Goal: Browse casually: Explore the website without a specific task or goal

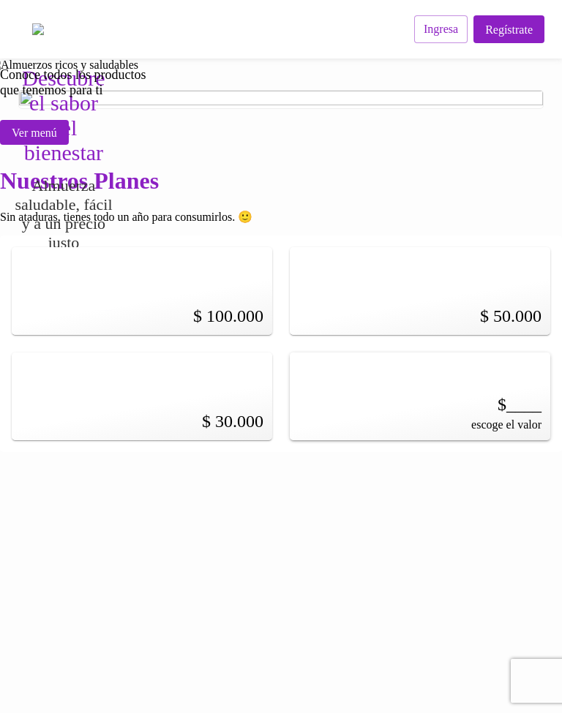
scroll to position [730, 0]
click at [69, 144] on button "Ver menú" at bounding box center [34, 132] width 69 height 24
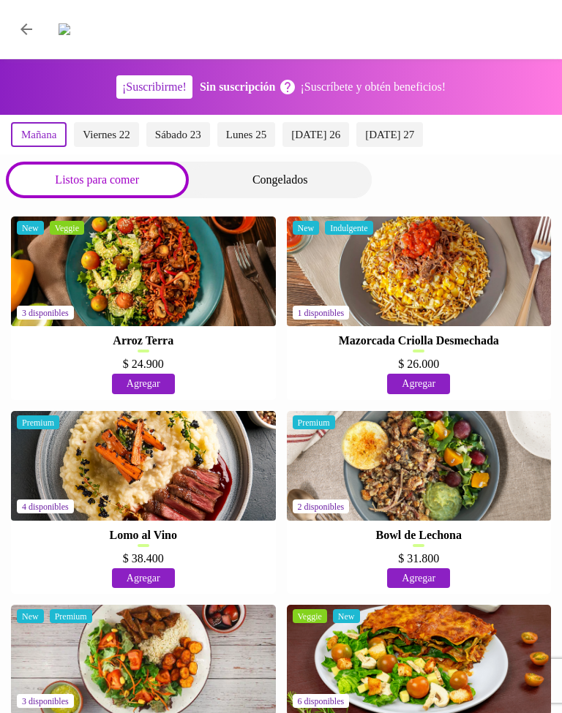
click at [298, 162] on div "Congelados" at bounding box center [280, 180] width 183 height 37
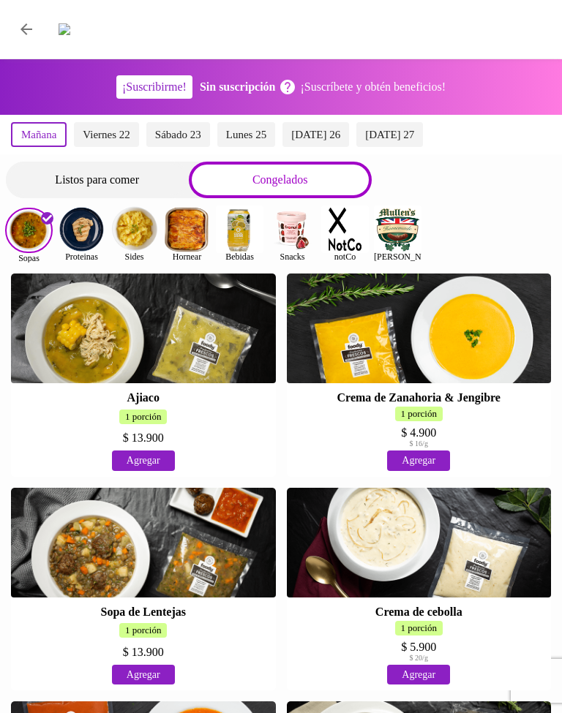
click at [247, 214] on img at bounding box center [240, 230] width 48 height 48
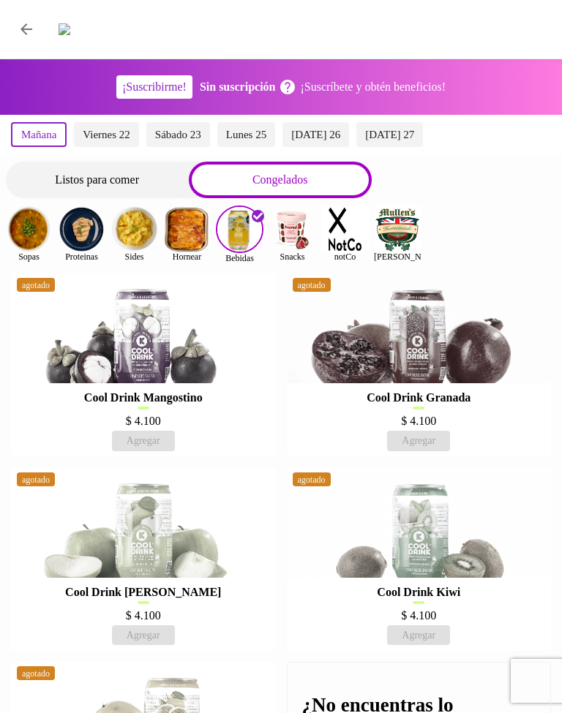
click at [247, 221] on img at bounding box center [240, 230] width 48 height 48
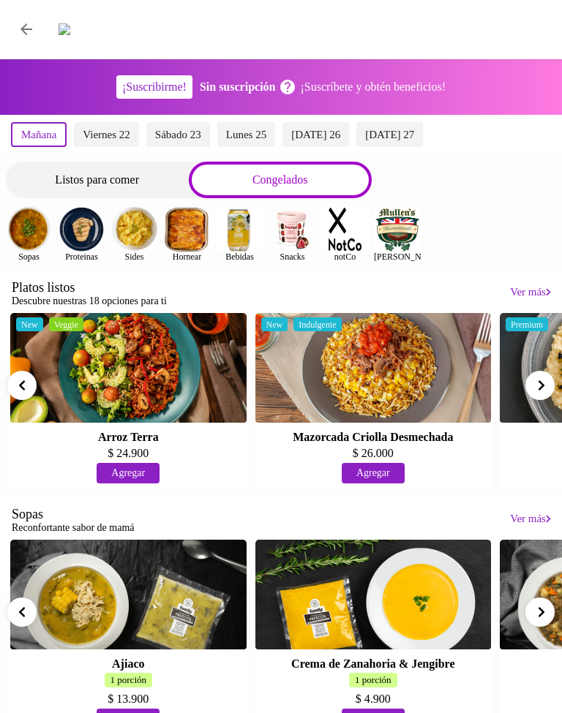
click at [252, 217] on img at bounding box center [240, 230] width 48 height 48
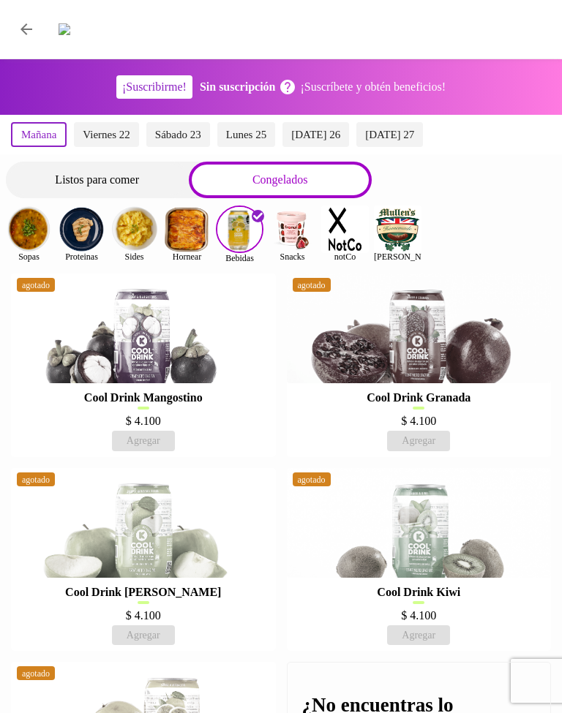
click at [344, 216] on img at bounding box center [345, 230] width 48 height 48
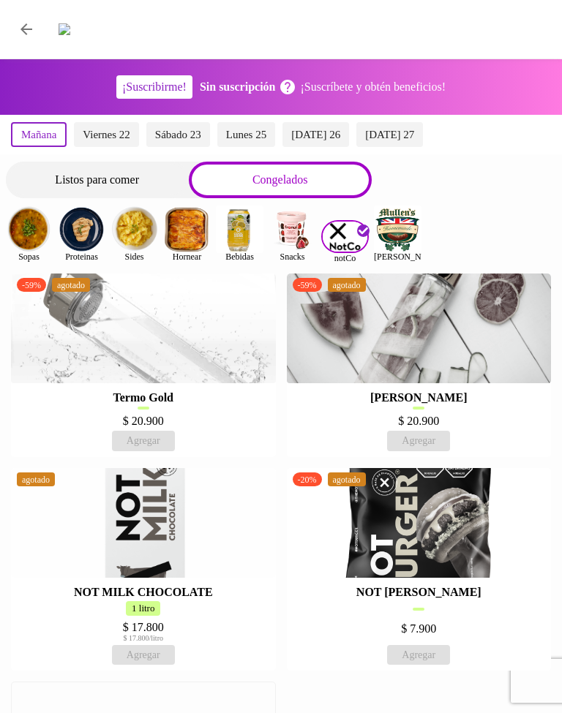
click at [405, 217] on img at bounding box center [398, 230] width 48 height 48
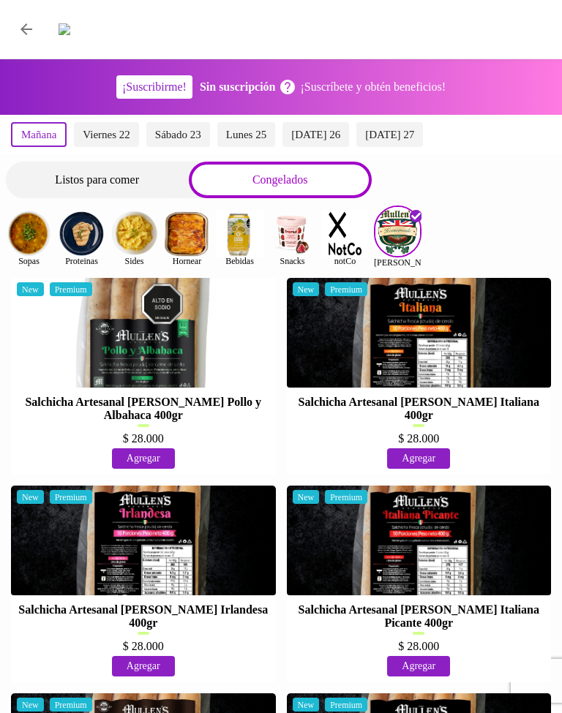
click at [186, 219] on img at bounding box center [187, 234] width 48 height 48
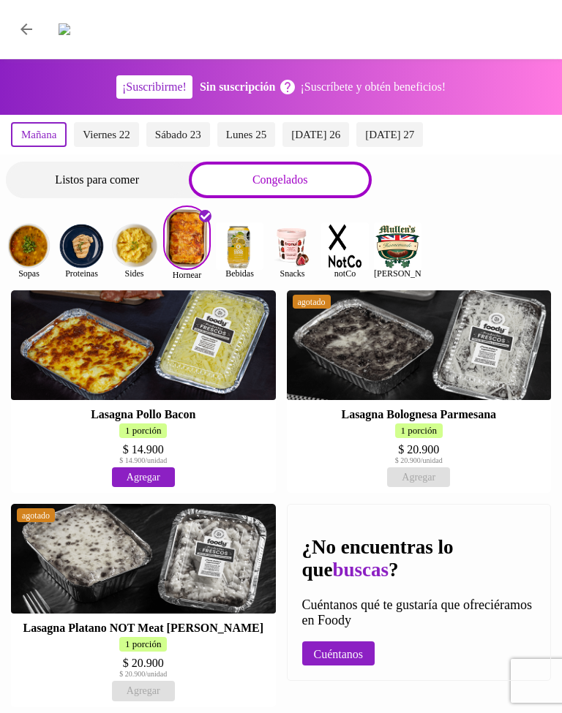
click at [143, 239] on img at bounding box center [134, 246] width 48 height 48
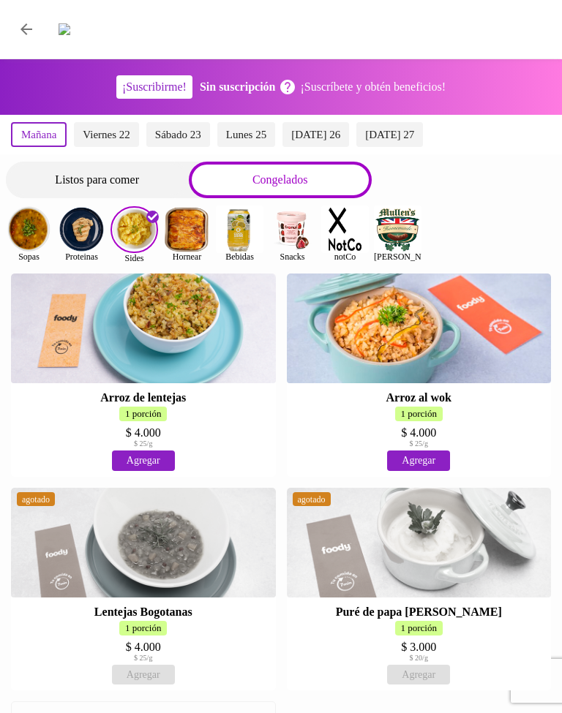
click at [21, 219] on img at bounding box center [29, 230] width 48 height 48
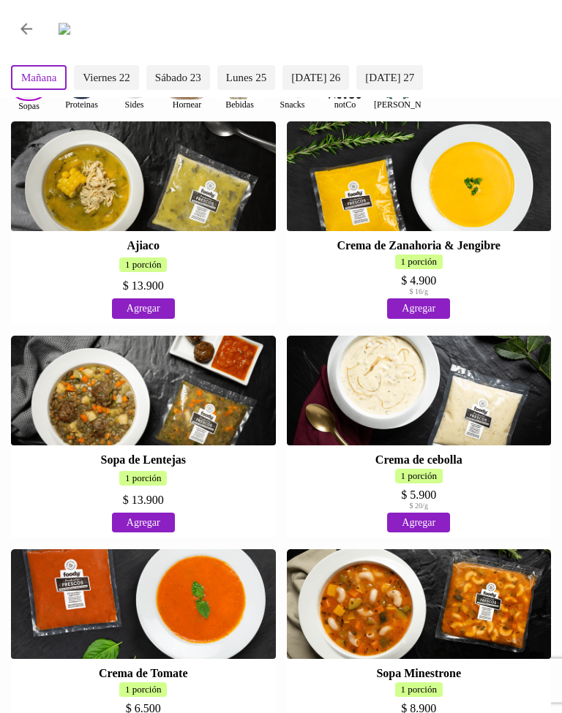
scroll to position [152, 0]
click at [38, 26] on button "Volver" at bounding box center [26, 29] width 35 height 35
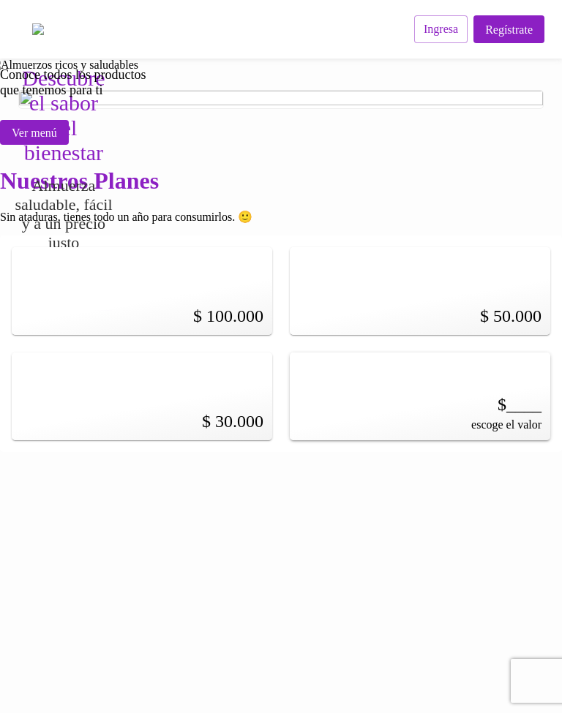
scroll to position [730, 0]
click at [57, 140] on span "Ver menú" at bounding box center [34, 133] width 45 height 14
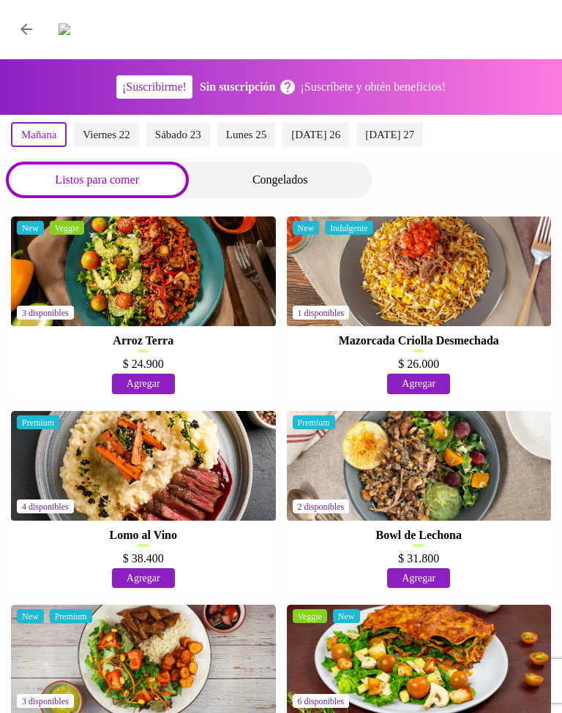
click at [301, 162] on div "Congelados" at bounding box center [280, 180] width 183 height 37
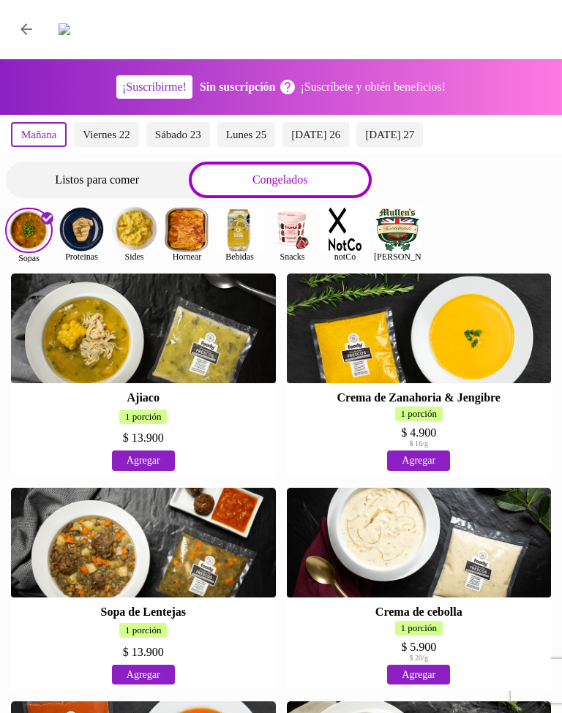
click at [86, 209] on img at bounding box center [82, 230] width 48 height 48
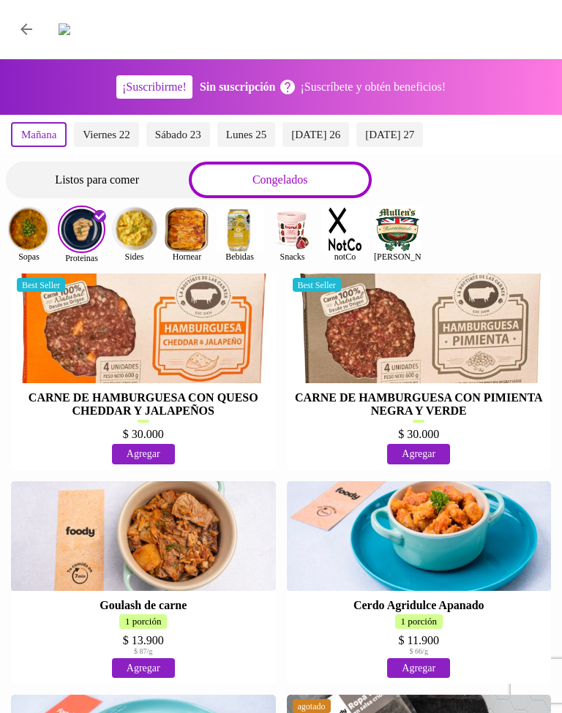
click at [190, 217] on img at bounding box center [187, 230] width 48 height 48
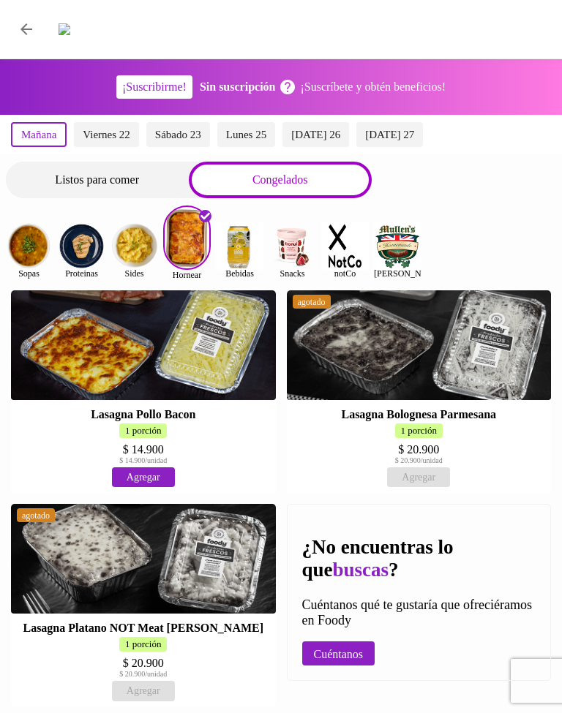
click at [149, 222] on img at bounding box center [134, 246] width 48 height 48
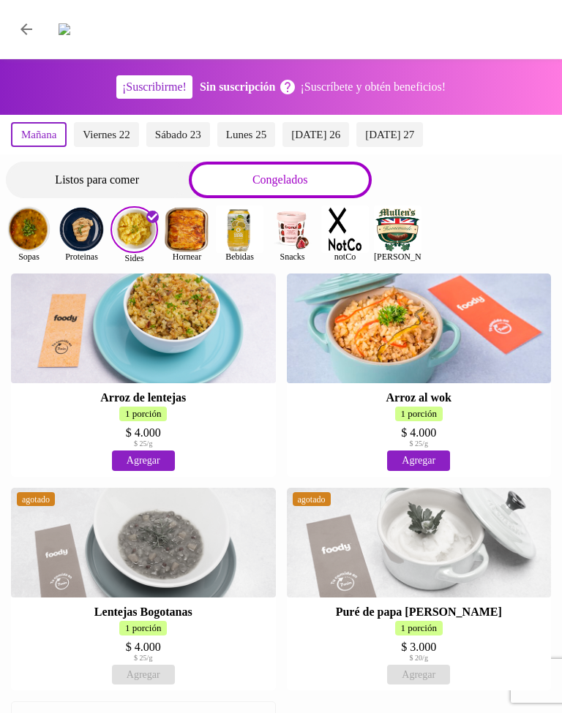
click at [136, 233] on img at bounding box center [134, 229] width 48 height 47
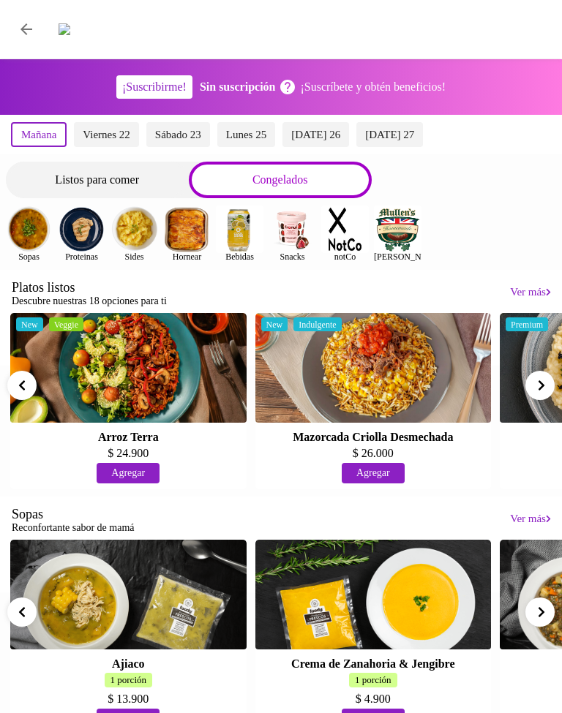
click at [148, 169] on div "Listos para comer" at bounding box center [97, 180] width 183 height 37
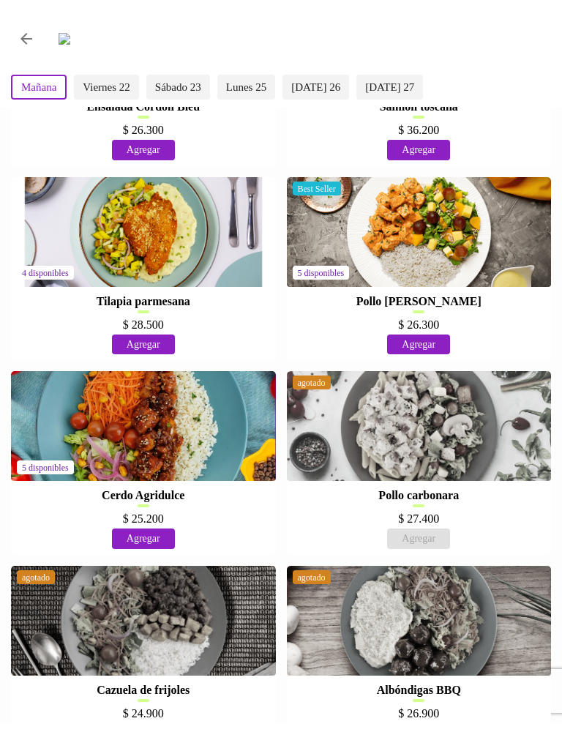
scroll to position [1607, 0]
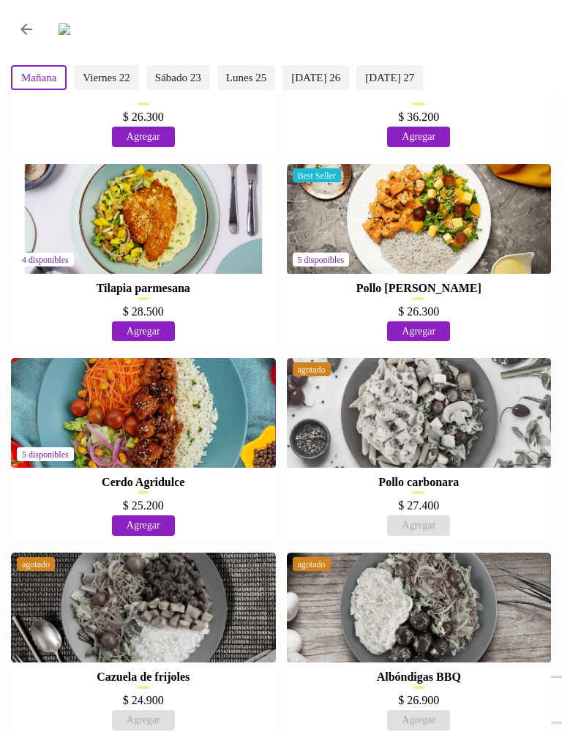
click at [108, 78] on span "viernes 22" at bounding box center [107, 77] width 48 height 13
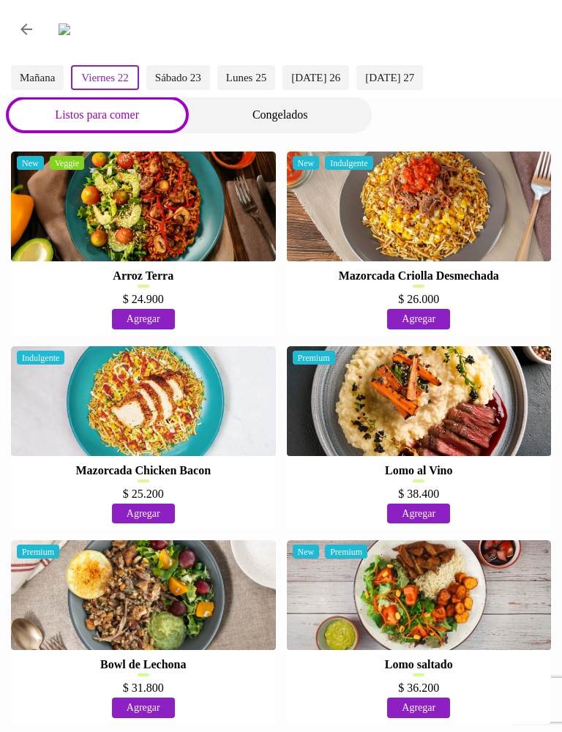
scroll to position [0, 0]
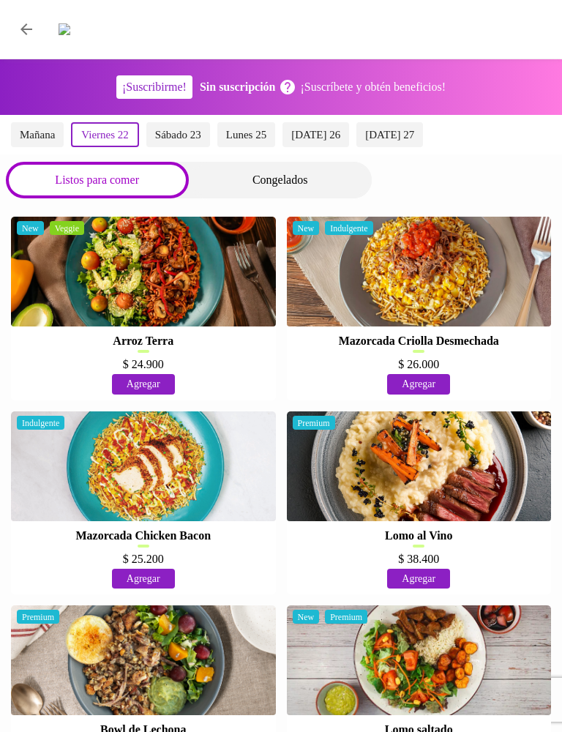
click at [255, 168] on div "Congelados" at bounding box center [280, 180] width 183 height 37
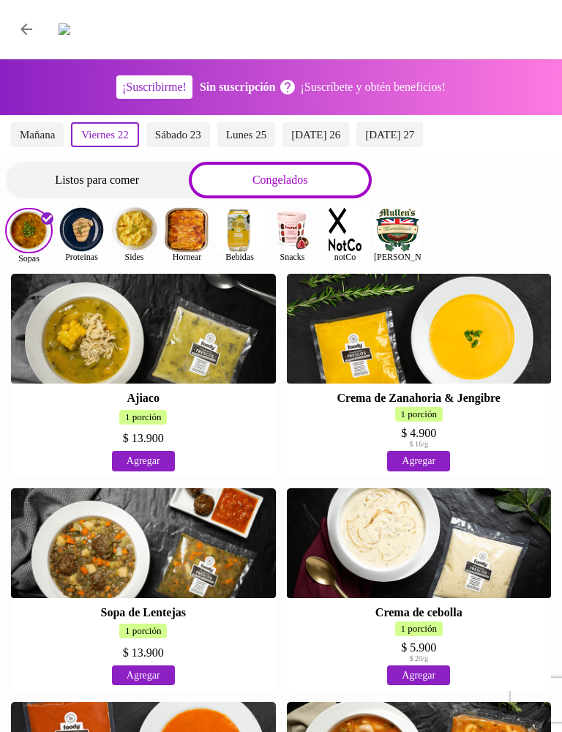
click at [86, 222] on img at bounding box center [82, 230] width 48 height 48
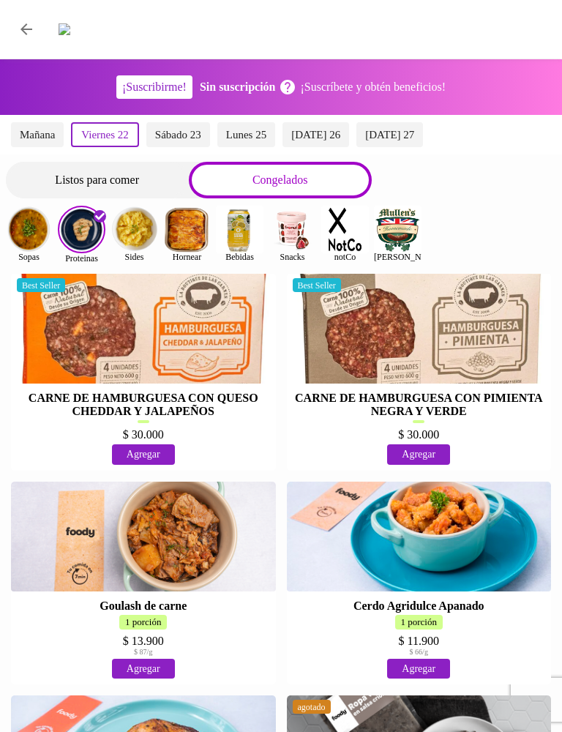
click at [140, 217] on img at bounding box center [134, 230] width 48 height 48
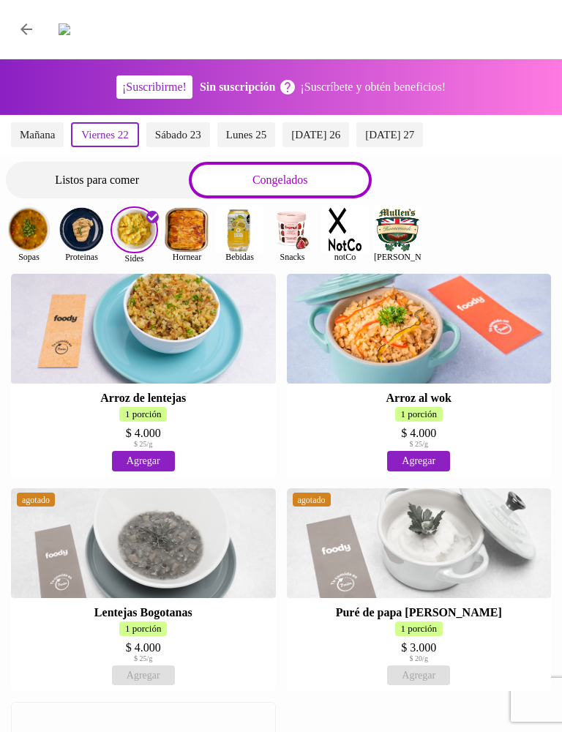
click at [185, 230] on img at bounding box center [187, 230] width 48 height 48
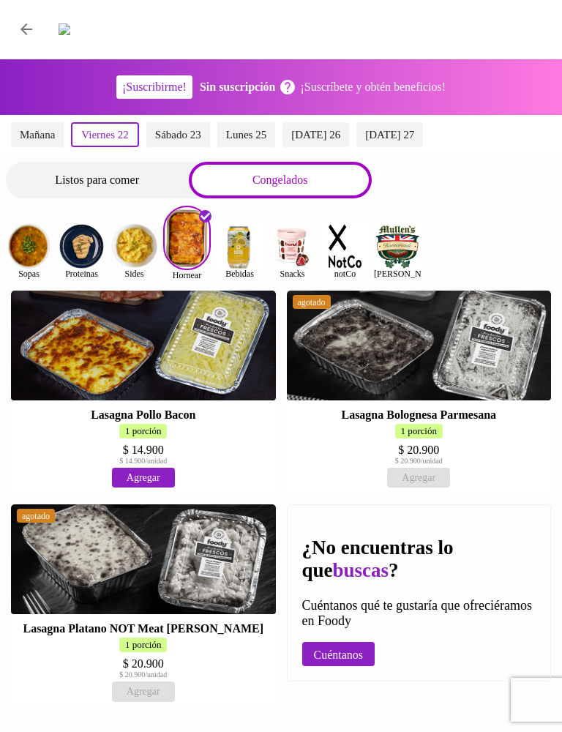
click at [241, 231] on img at bounding box center [240, 246] width 48 height 48
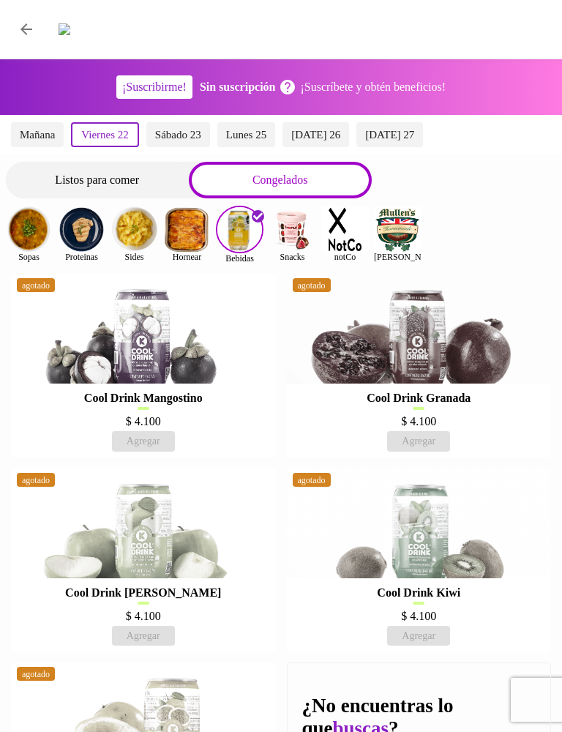
click at [297, 226] on img at bounding box center [292, 230] width 48 height 48
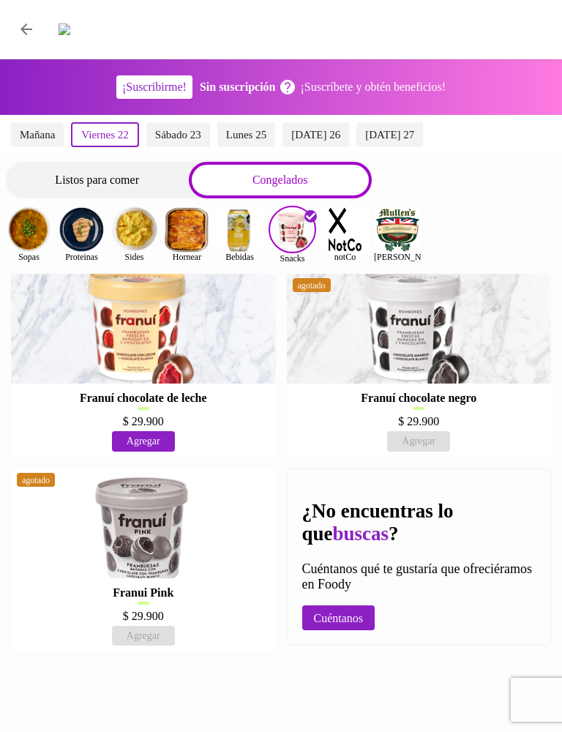
click at [345, 215] on img at bounding box center [345, 230] width 48 height 48
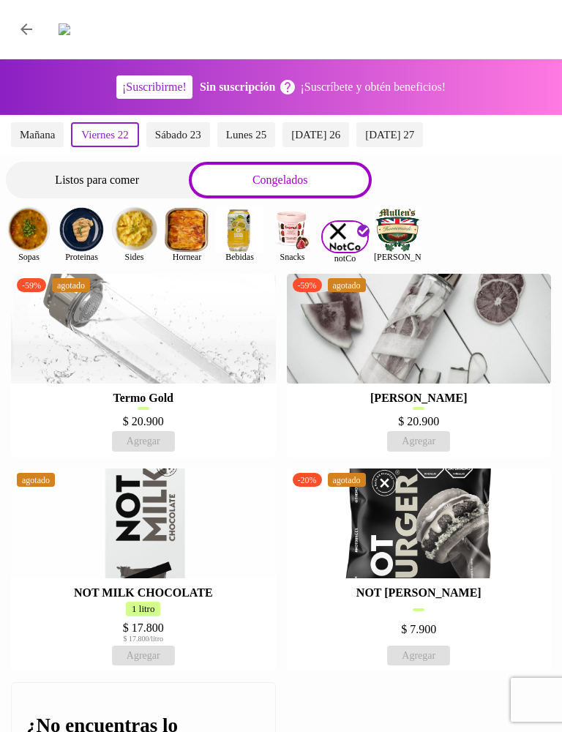
click at [410, 213] on img at bounding box center [398, 230] width 48 height 48
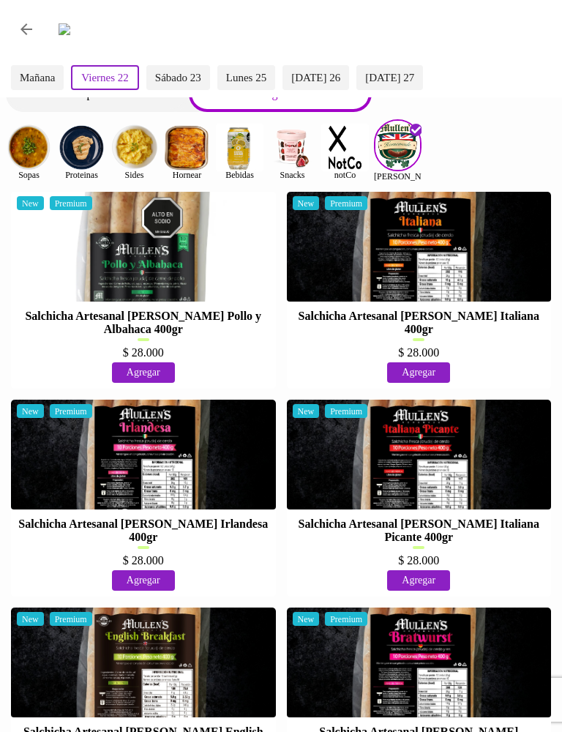
scroll to position [85, 0]
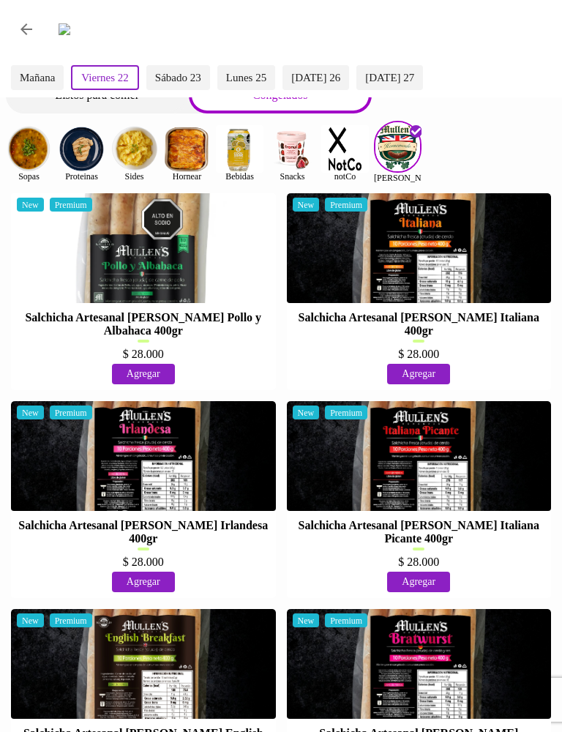
click at [218, 251] on div at bounding box center [143, 248] width 265 height 110
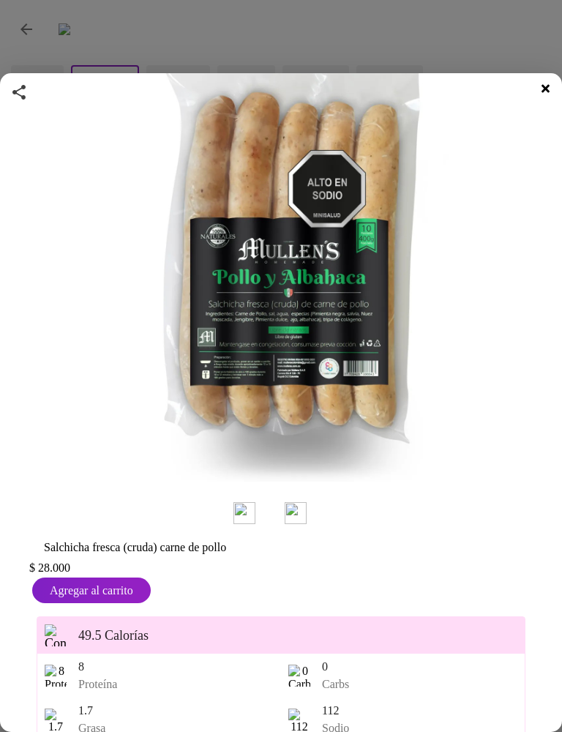
scroll to position [183, 0]
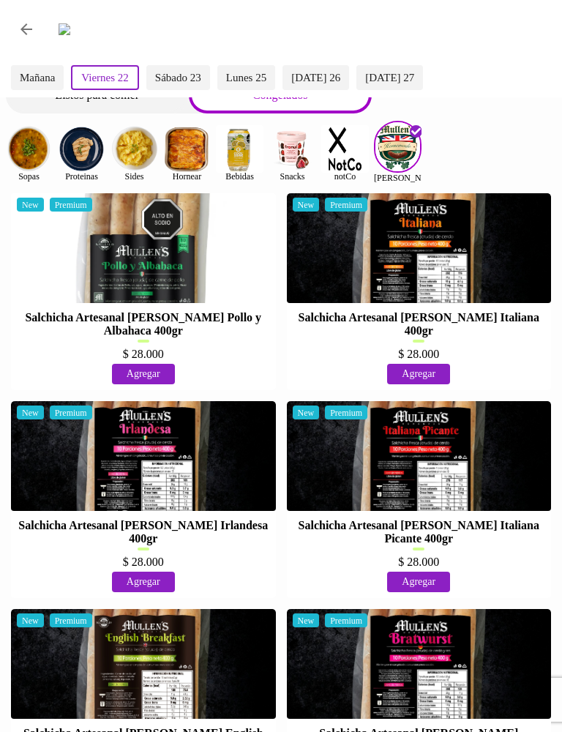
click at [502, 248] on div at bounding box center [419, 248] width 265 height 110
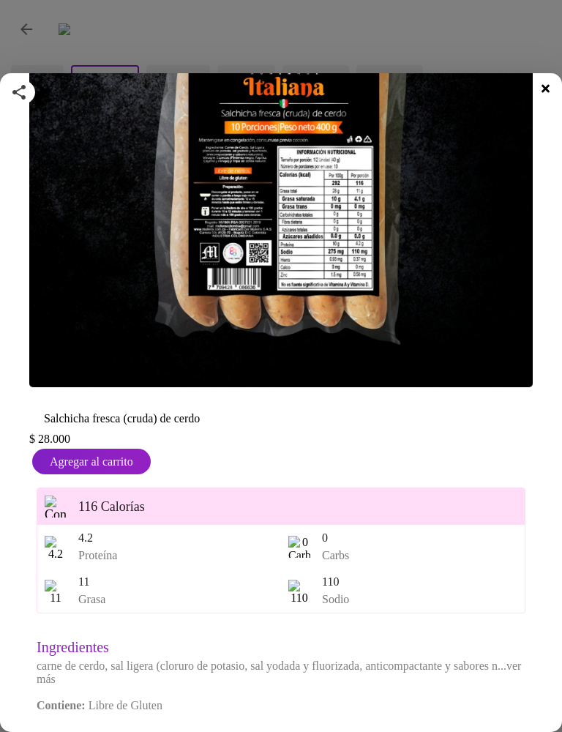
scroll to position [275, 0]
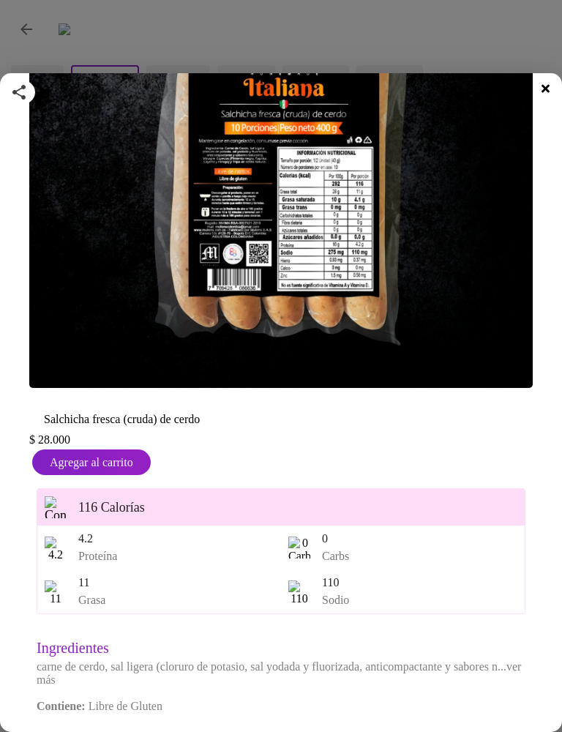
click at [554, 91] on div at bounding box center [546, 89] width 26 height 25
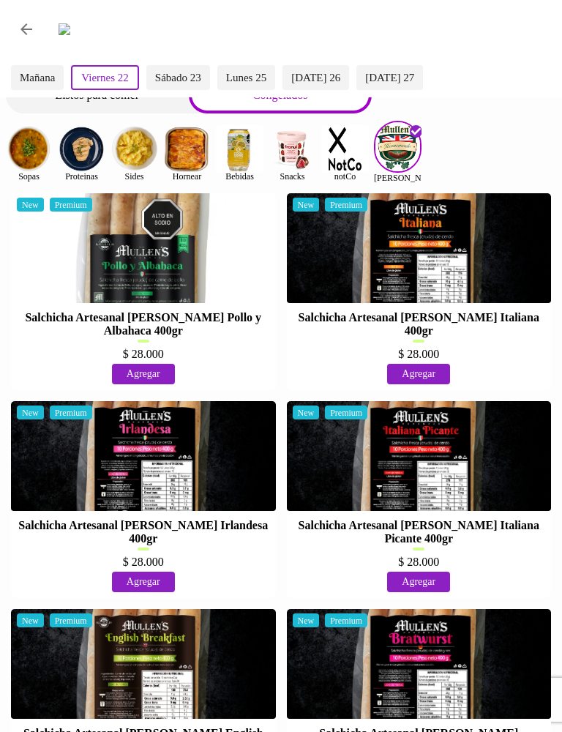
click at [231, 253] on div at bounding box center [143, 248] width 265 height 110
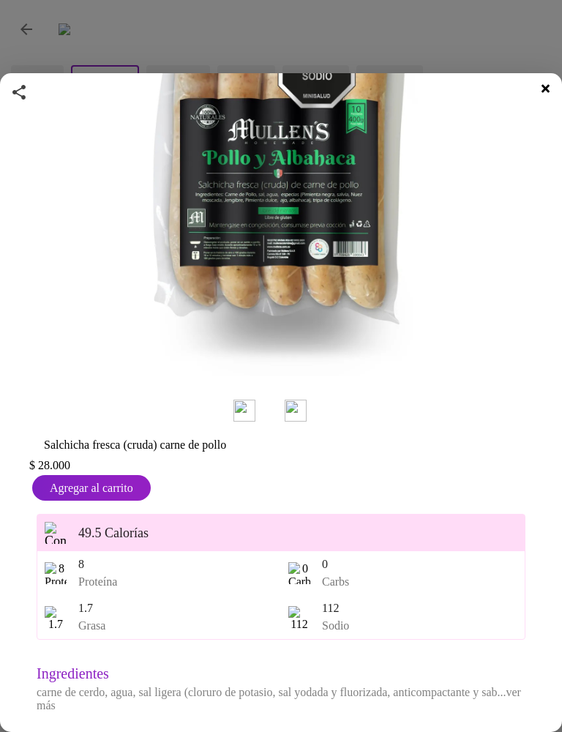
scroll to position [286, 0]
click at [547, 91] on icon at bounding box center [545, 89] width 8 height 12
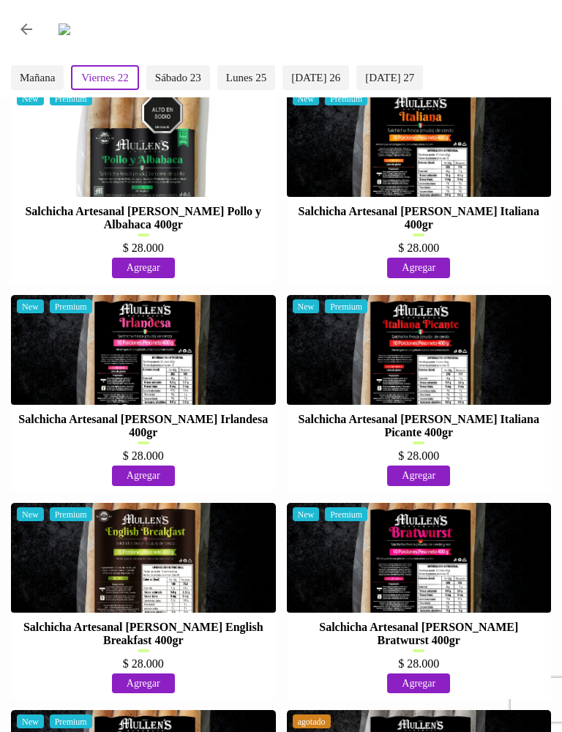
scroll to position [192, 0]
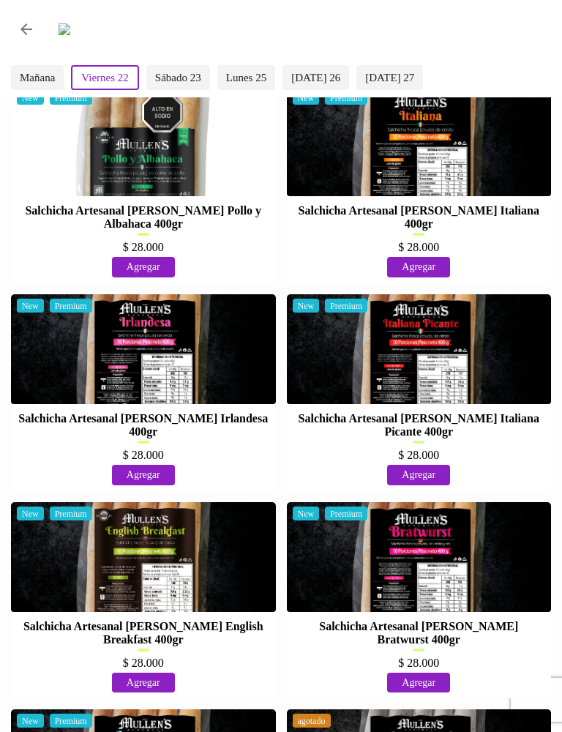
click at [215, 312] on div at bounding box center [143, 349] width 265 height 110
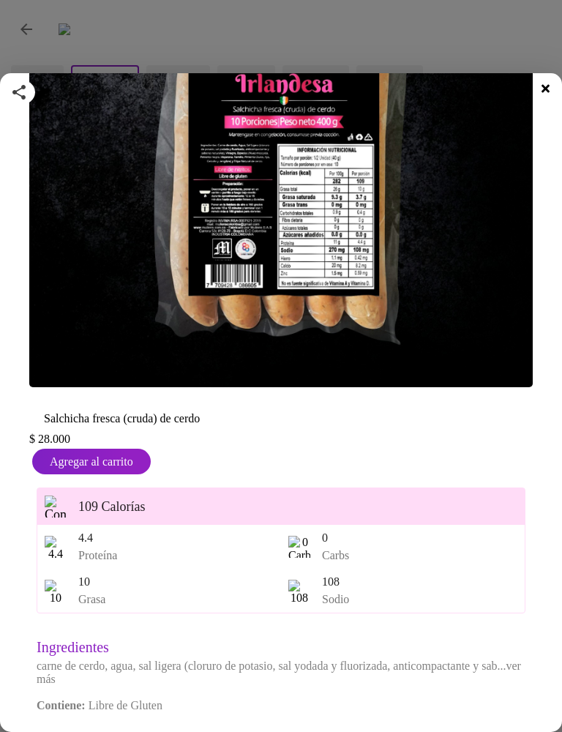
scroll to position [275, 0]
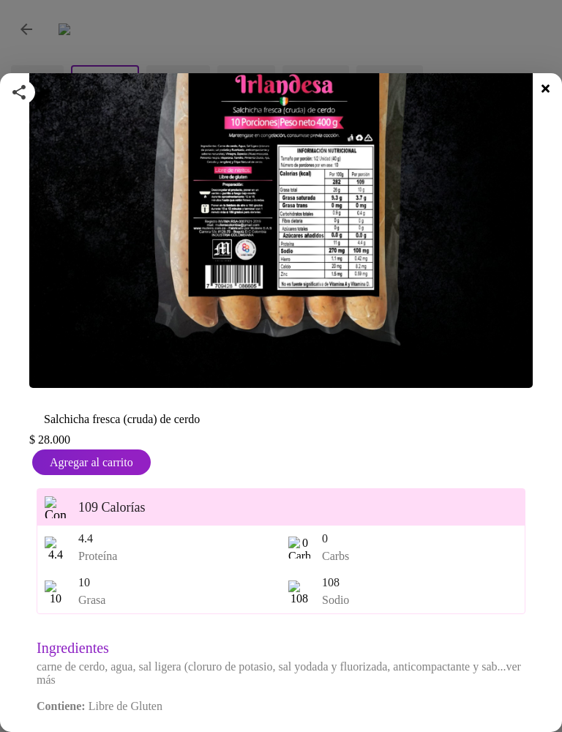
click at [545, 83] on icon at bounding box center [545, 89] width 8 height 12
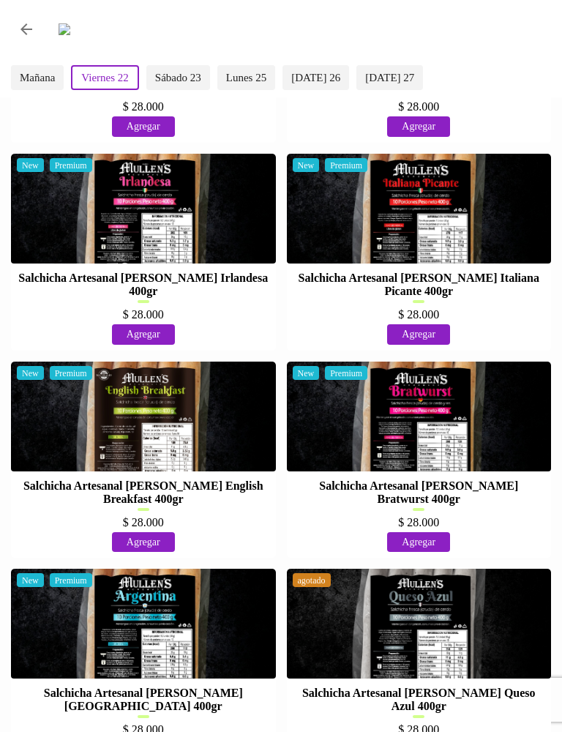
scroll to position [334, 0]
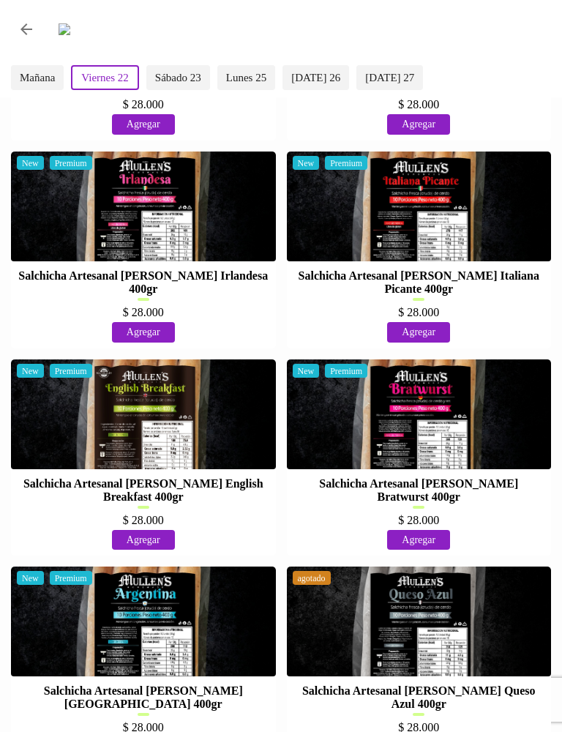
click at [69, 415] on div at bounding box center [143, 414] width 265 height 110
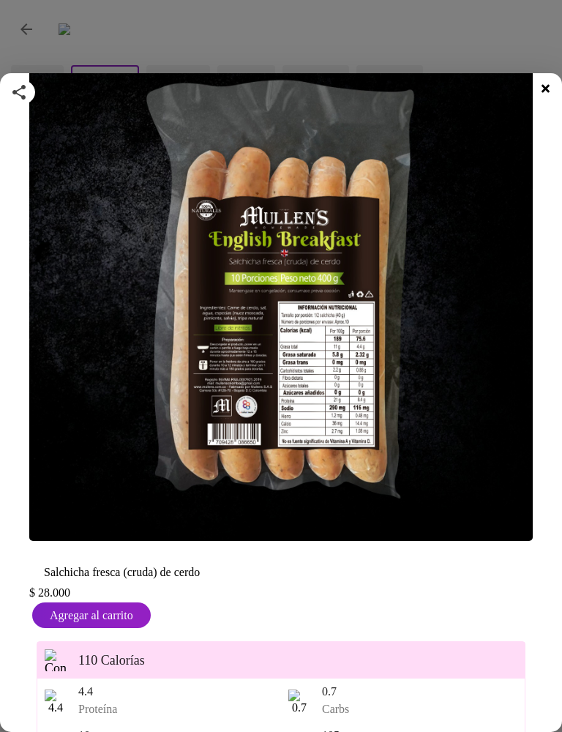
scroll to position [97, 0]
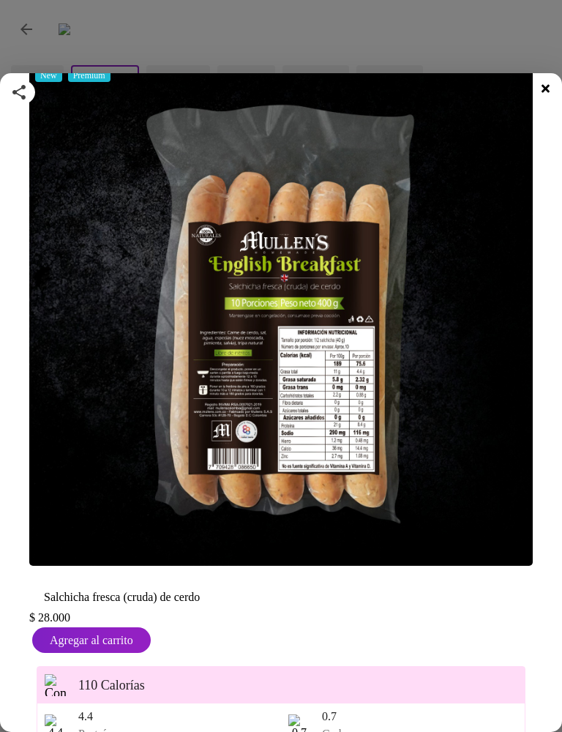
click at [547, 72] on div at bounding box center [281, 366] width 562 height 732
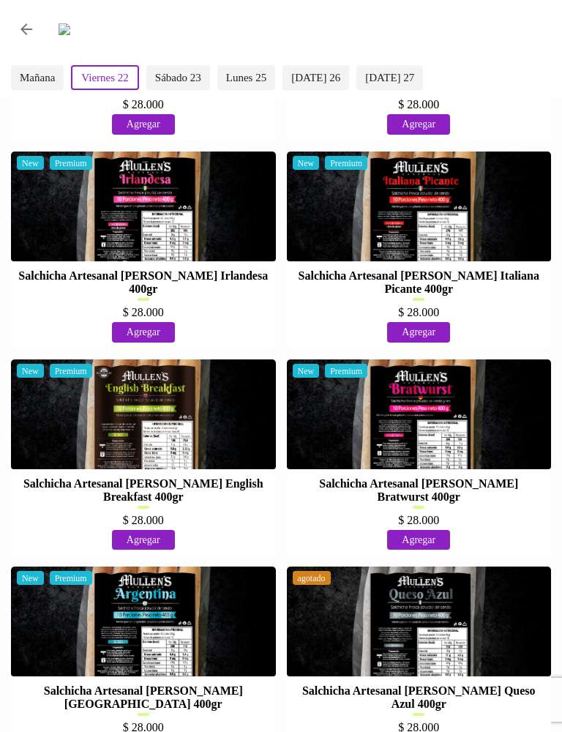
click at [66, 424] on div at bounding box center [143, 414] width 265 height 110
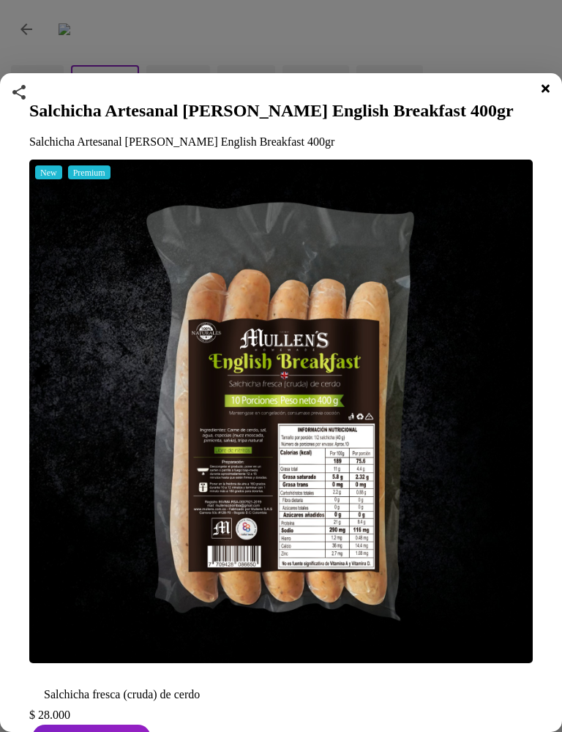
click at [552, 94] on div at bounding box center [546, 89] width 26 height 25
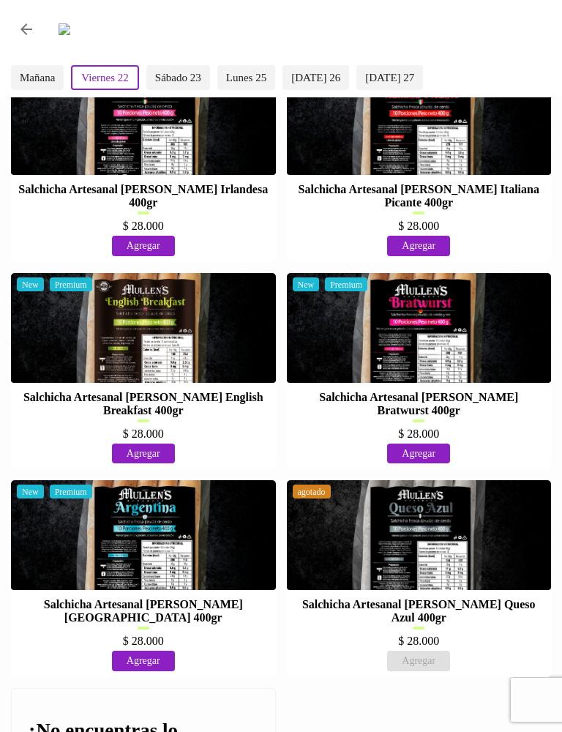
scroll to position [547, 0]
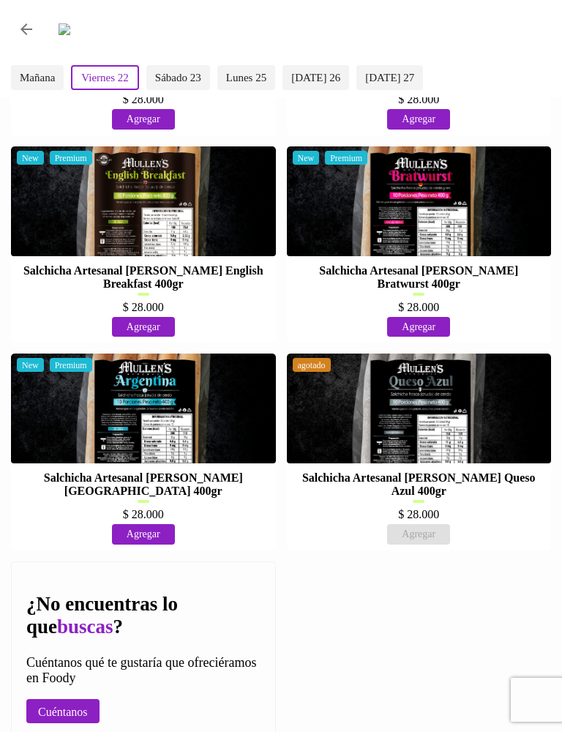
click at [478, 368] on div at bounding box center [419, 408] width 265 height 110
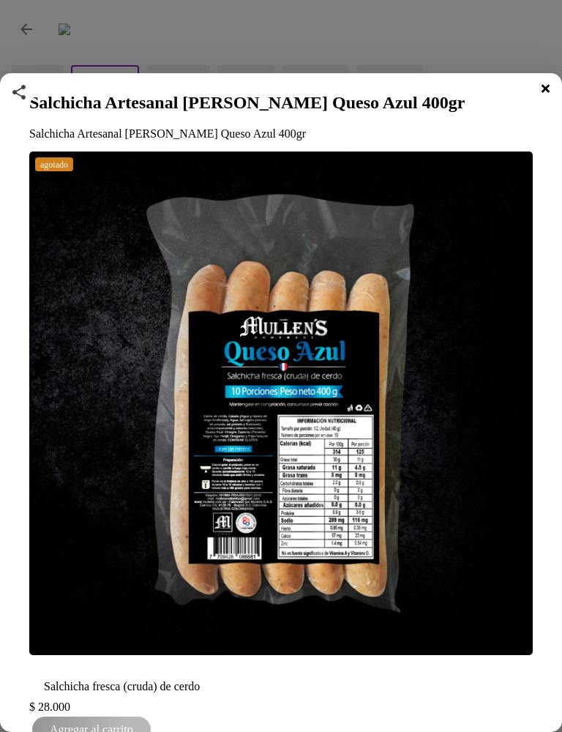
scroll to position [-3, 0]
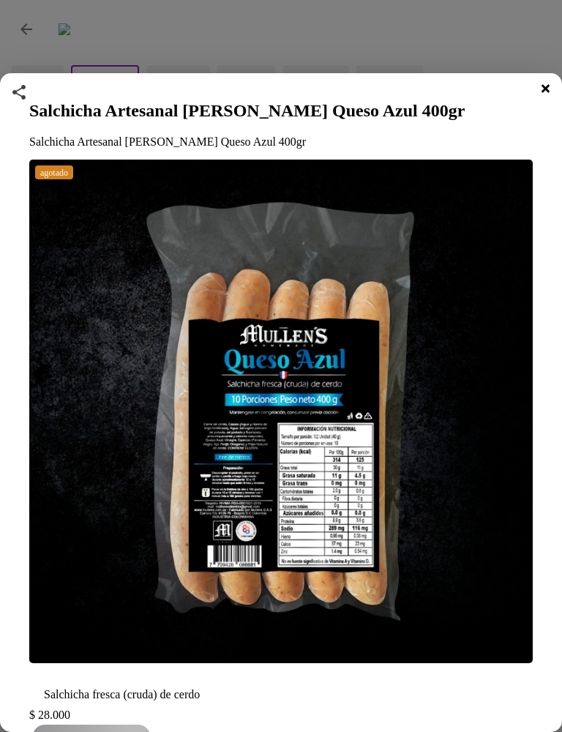
click at [551, 97] on div at bounding box center [546, 89] width 26 height 25
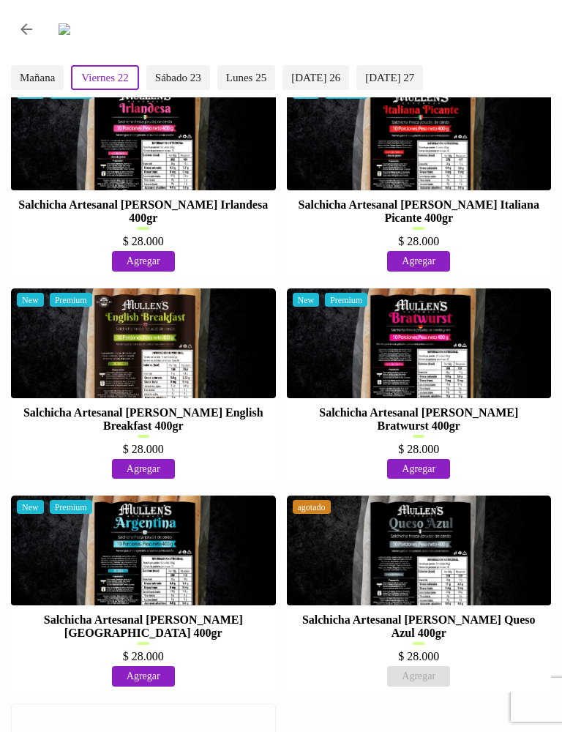
scroll to position [407, 0]
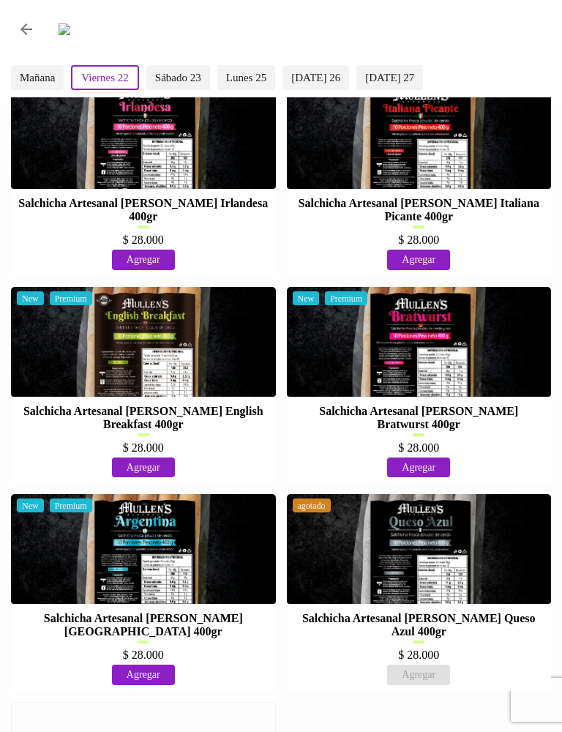
click at [99, 523] on div at bounding box center [143, 549] width 265 height 110
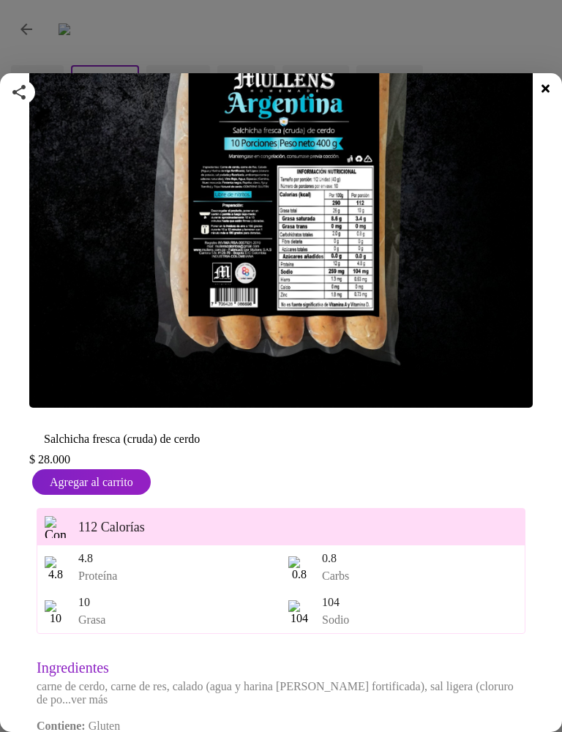
scroll to position [275, 0]
click at [547, 96] on div at bounding box center [546, 89] width 26 height 25
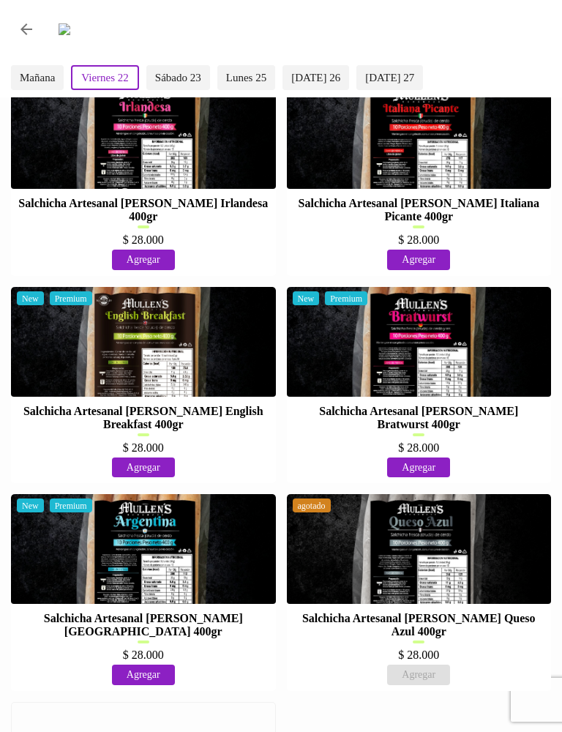
click at [32, 13] on button "Volver" at bounding box center [26, 29] width 35 height 35
